Goal: Book appointment/travel/reservation

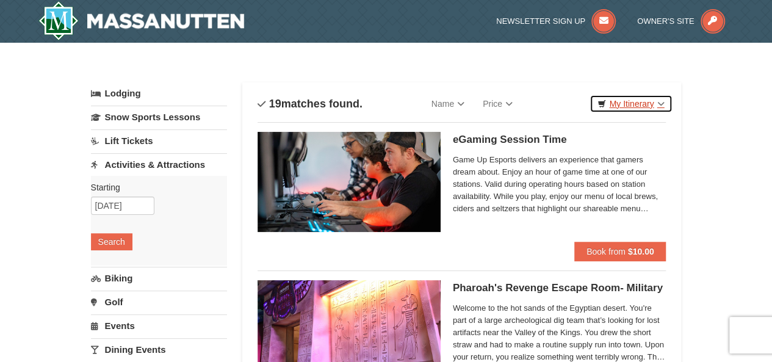
click at [643, 107] on link "My Itinerary" at bounding box center [631, 104] width 82 height 18
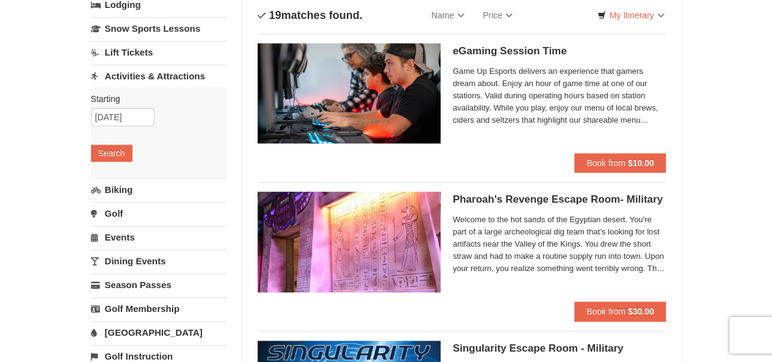
scroll to position [85, 0]
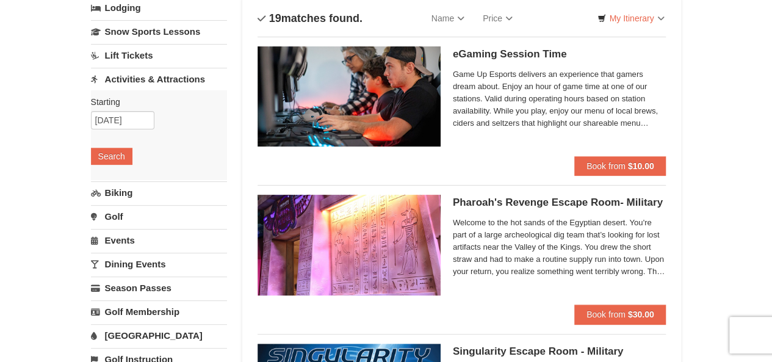
click at [131, 117] on input "[DATE]" at bounding box center [122, 120] width 63 height 18
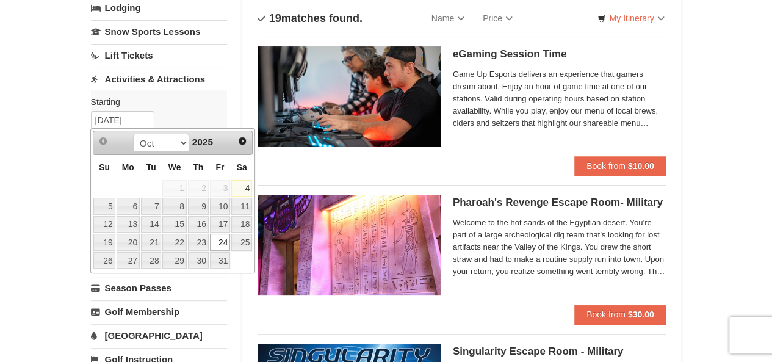
click at [242, 242] on link "25" at bounding box center [241, 242] width 21 height 17
type input "[DATE]"
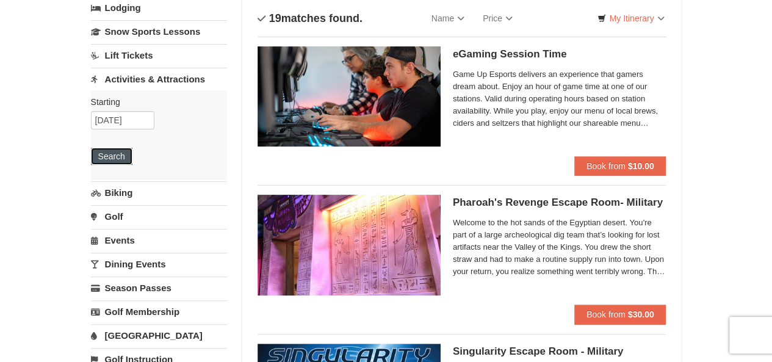
click at [114, 156] on button "Search" at bounding box center [112, 156] width 42 height 17
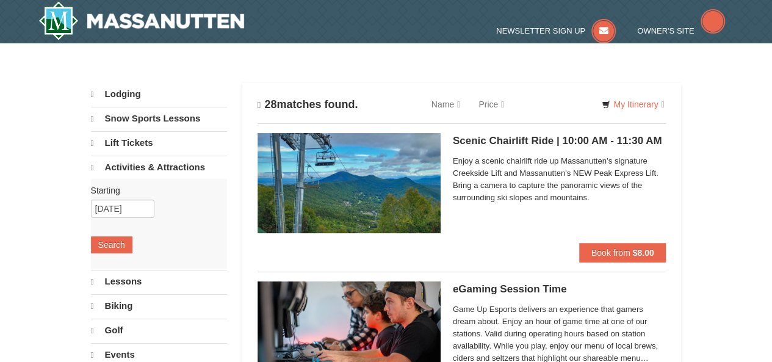
select select "10"
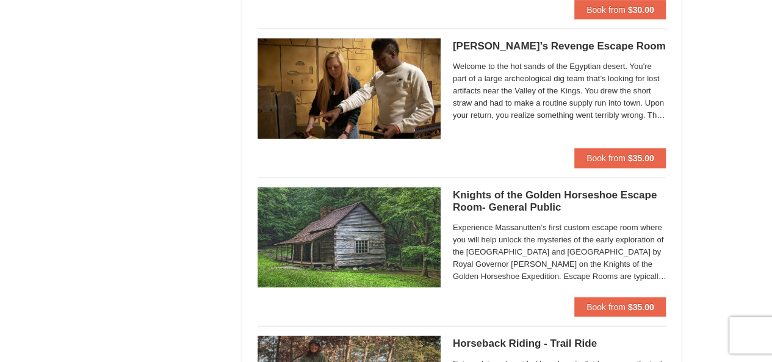
scroll to position [1283, 0]
